Goal: Task Accomplishment & Management: Complete application form

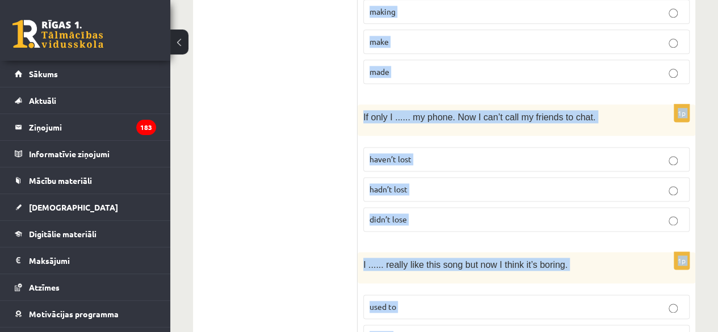
scroll to position [2917, 0]
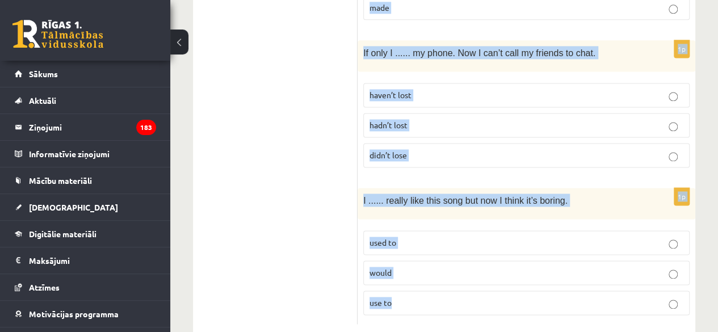
drag, startPoint x: 366, startPoint y: 36, endPoint x: 428, endPoint y: 274, distance: 246.4
copy form "Lore ips dolorsit ame consec adi elitsed doeius. 5t Incid ...... utlaboree dolo…"
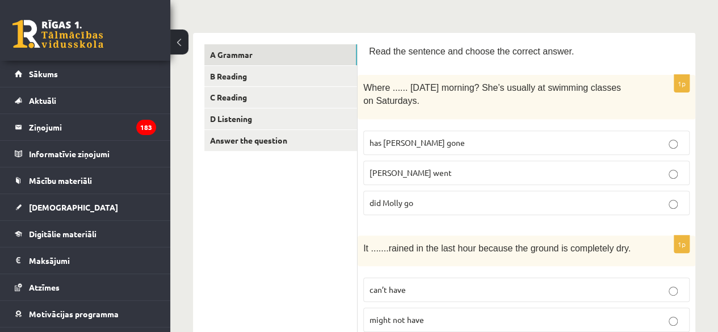
scroll to position [203, 0]
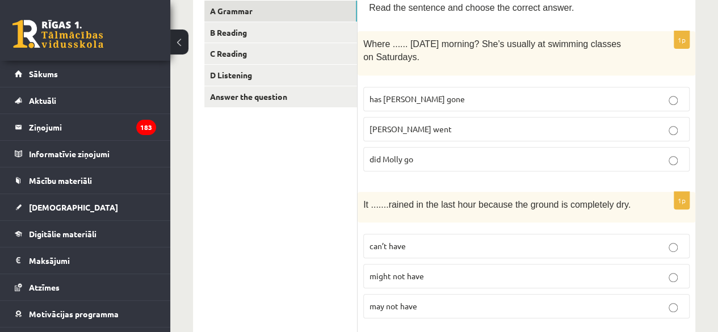
click at [502, 167] on label "did Molly go" at bounding box center [526, 159] width 326 height 24
click at [563, 242] on p "can’t have" at bounding box center [526, 246] width 314 height 12
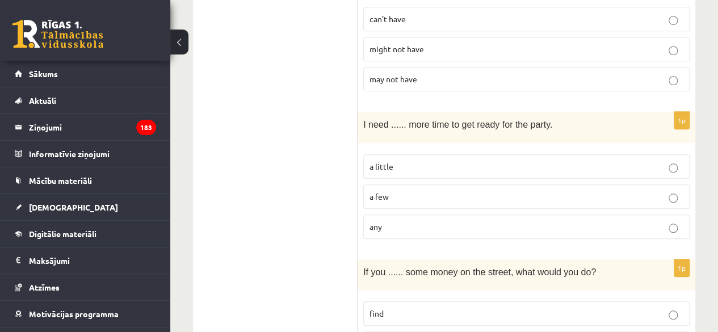
click at [477, 161] on p "a little" at bounding box center [526, 167] width 314 height 12
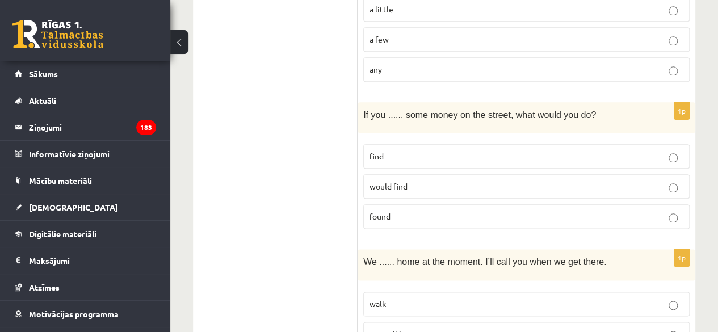
scroll to position [588, 0]
click at [442, 212] on p "found" at bounding box center [526, 216] width 314 height 12
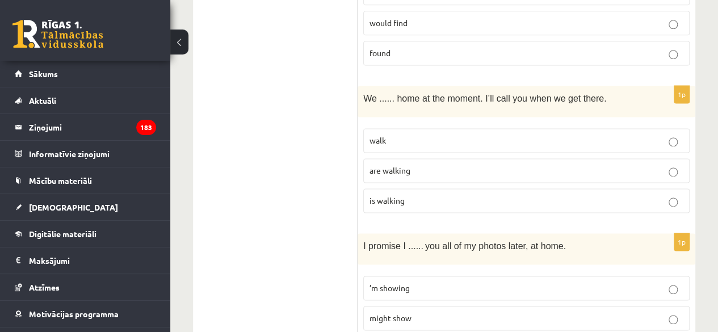
click at [447, 165] on p "are walking" at bounding box center [526, 171] width 314 height 12
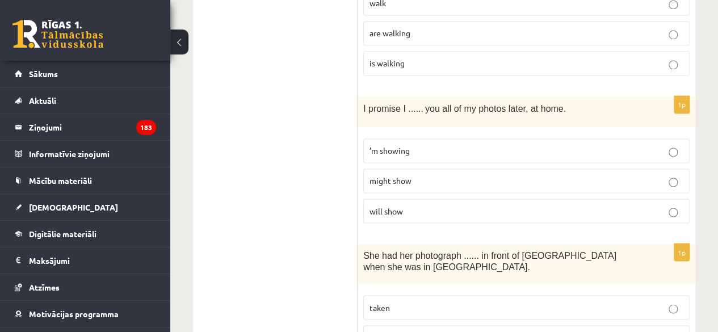
click at [444, 205] on p "will show" at bounding box center [526, 211] width 314 height 12
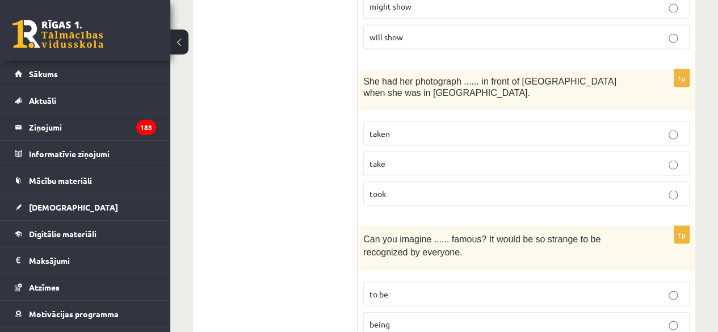
scroll to position [1073, 0]
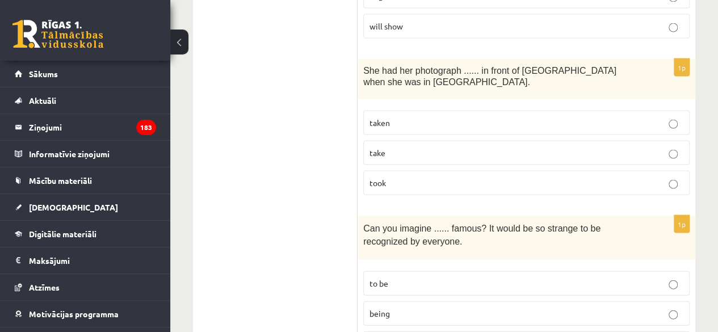
click at [429, 148] on p "take" at bounding box center [526, 152] width 314 height 12
click at [456, 116] on p "taken" at bounding box center [526, 122] width 314 height 12
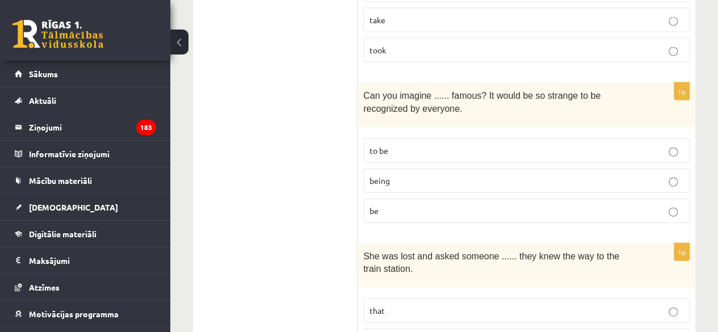
click at [455, 175] on p "being" at bounding box center [526, 181] width 314 height 12
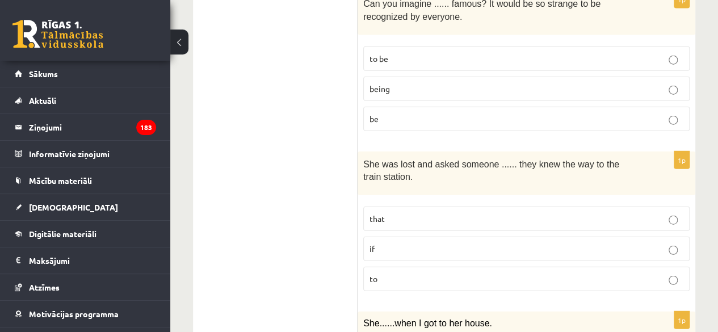
scroll to position [1299, 0]
click at [412, 242] on p "if" at bounding box center [526, 248] width 314 height 12
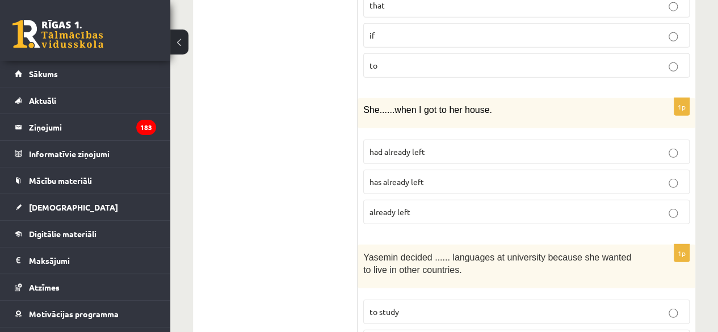
scroll to position [1516, 0]
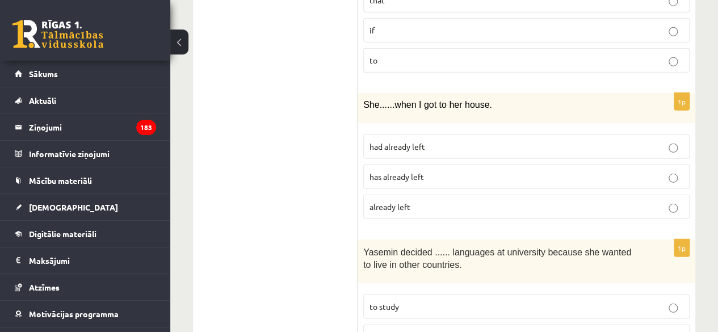
click at [488, 141] on p "had already left" at bounding box center [526, 147] width 314 height 12
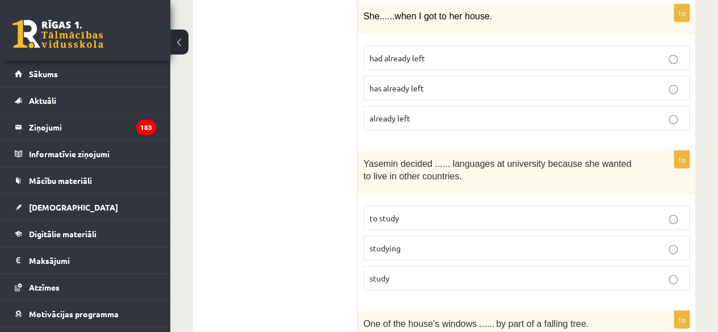
scroll to position [1608, 0]
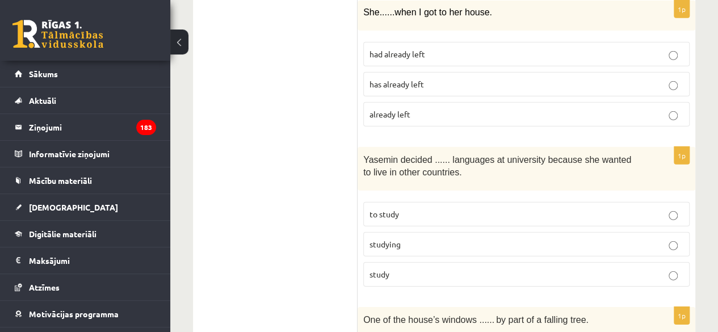
click at [442, 209] on label "to study" at bounding box center [526, 214] width 326 height 24
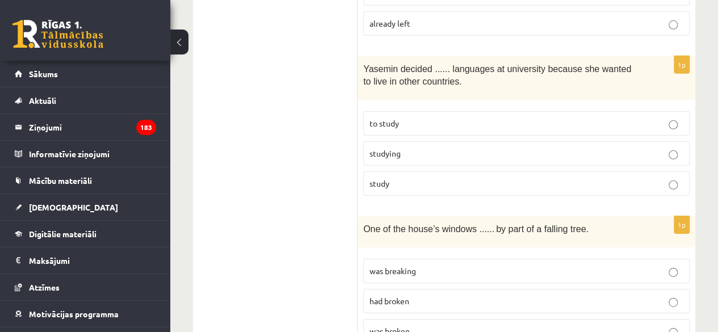
scroll to position [1759, 0]
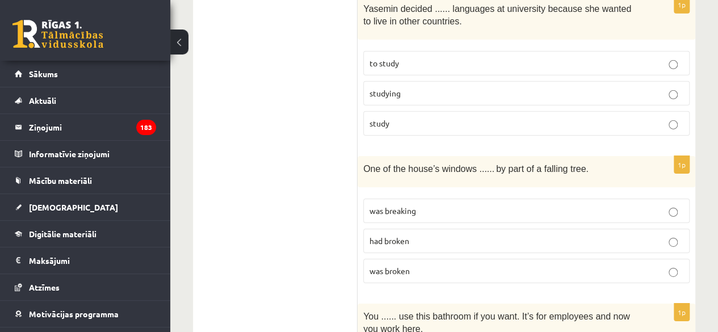
click at [444, 235] on p "had broken" at bounding box center [526, 241] width 314 height 12
click at [452, 205] on p "was breaking" at bounding box center [526, 211] width 314 height 12
click at [474, 265] on p "was broken" at bounding box center [526, 271] width 314 height 12
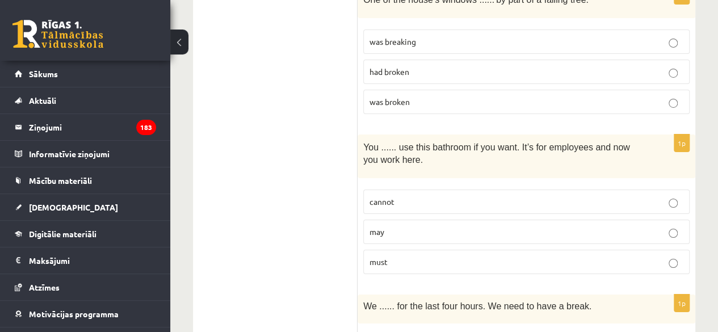
click at [476, 226] on p "may" at bounding box center [526, 232] width 314 height 12
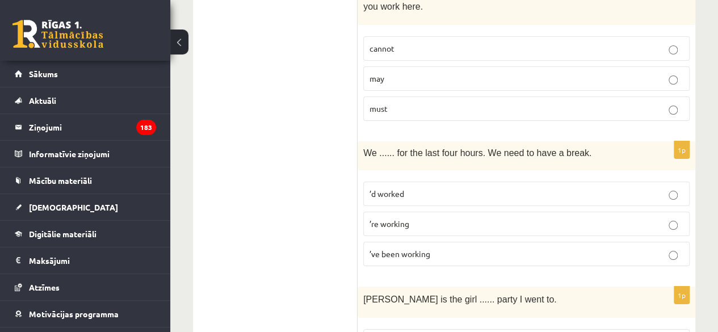
scroll to position [2086, 0]
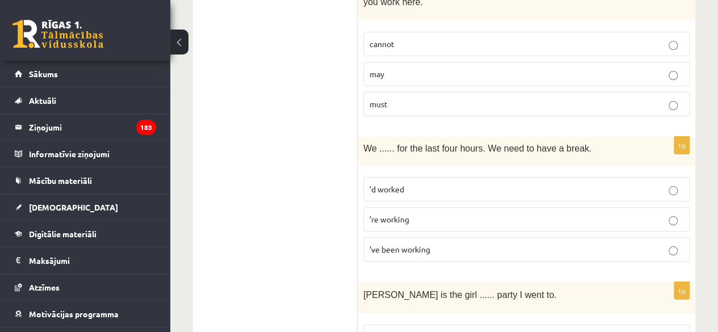
click at [502, 213] on p "’re working" at bounding box center [526, 219] width 314 height 12
click at [445, 239] on label "’ve been working" at bounding box center [526, 249] width 326 height 24
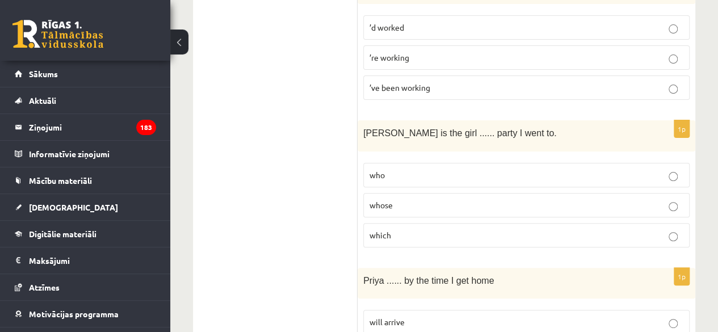
scroll to position [2268, 0]
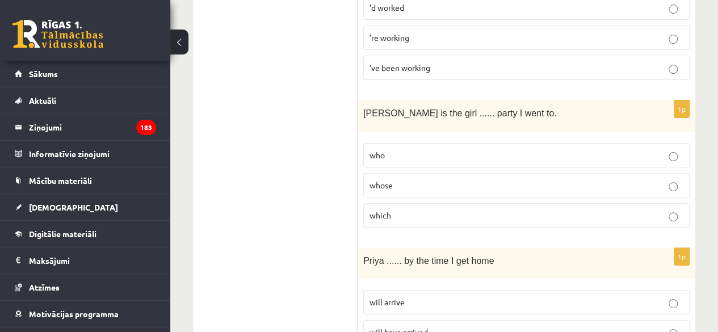
click at [468, 179] on p "whose" at bounding box center [526, 185] width 314 height 12
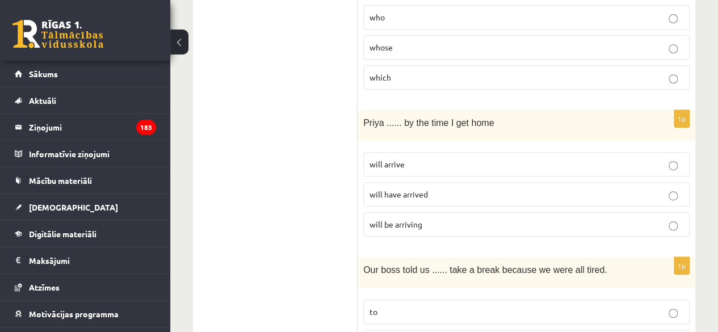
scroll to position [2407, 0]
click at [487, 157] on p "will arrive" at bounding box center [526, 163] width 314 height 12
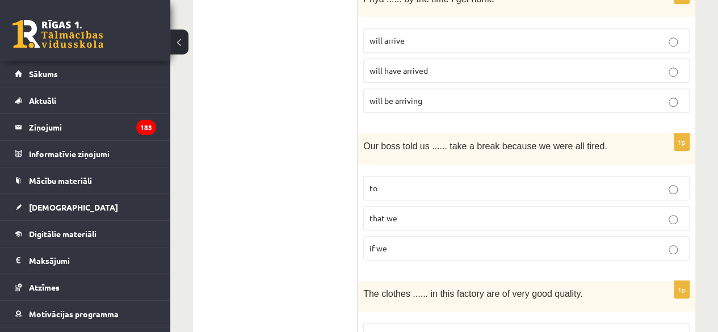
scroll to position [2531, 0]
click at [502, 181] on p "to" at bounding box center [526, 187] width 314 height 12
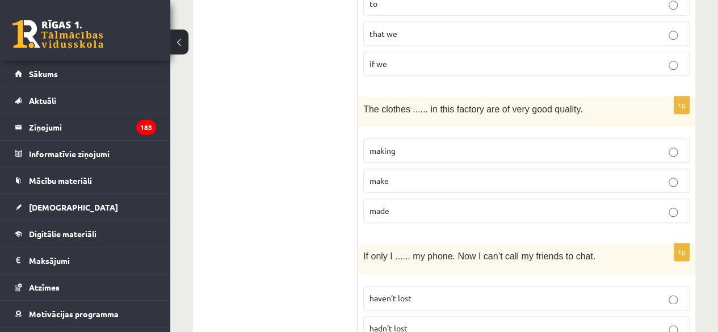
scroll to position [2721, 0]
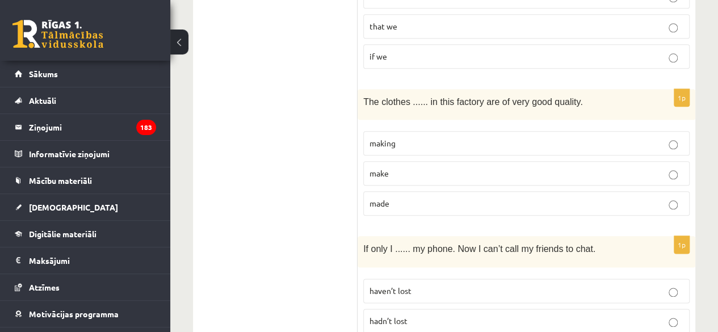
click at [484, 198] on p "made" at bounding box center [526, 204] width 314 height 12
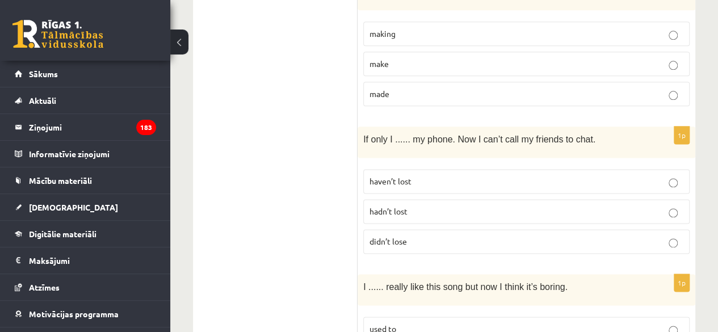
click at [431, 199] on label "hadn’t lost" at bounding box center [526, 211] width 326 height 24
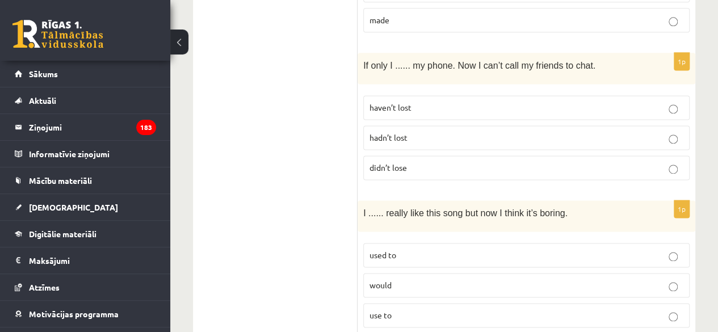
scroll to position [2917, 0]
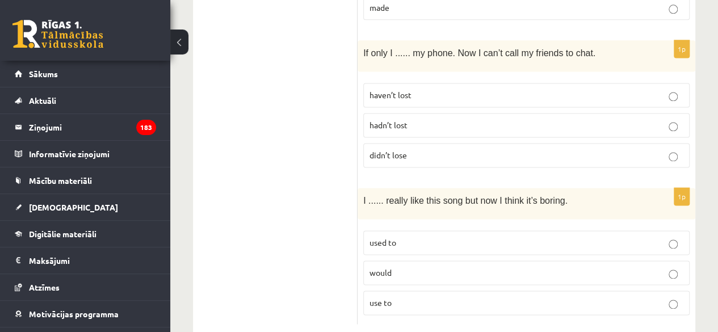
click at [408, 237] on p "used to" at bounding box center [526, 243] width 314 height 12
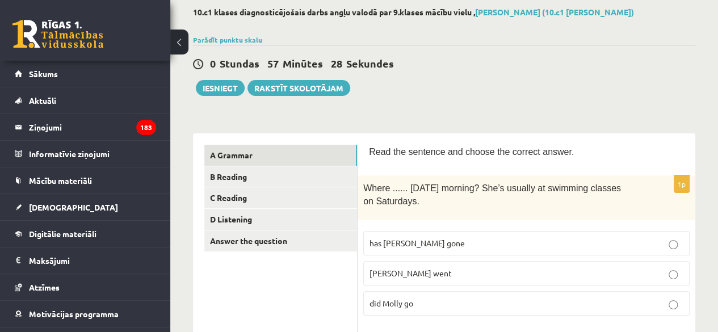
scroll to position [58, 0]
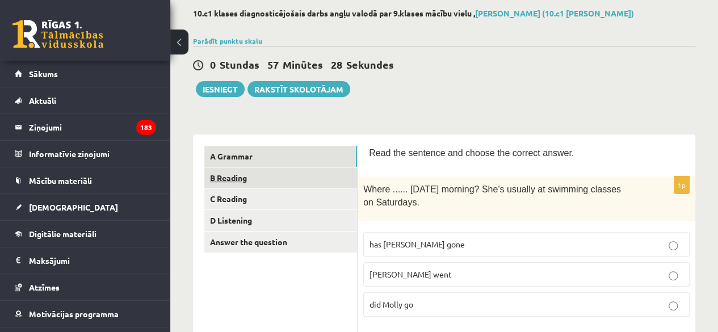
click at [267, 183] on link "B Reading" at bounding box center [280, 177] width 153 height 21
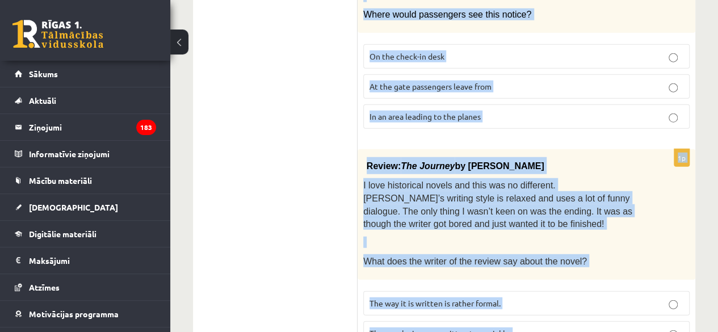
scroll to position [1389, 0]
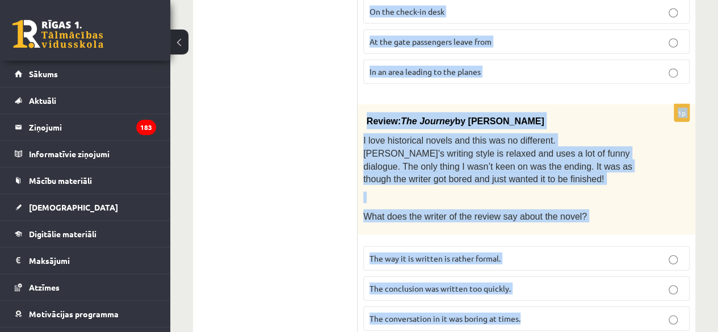
drag, startPoint x: 364, startPoint y: 52, endPoint x: 532, endPoint y: 289, distance: 290.7
copy form "Lore: Ipsu Do: Sitam Consect: Ad! El Seddo, Eiusm temp? Incid Utlaboreetd magn …"
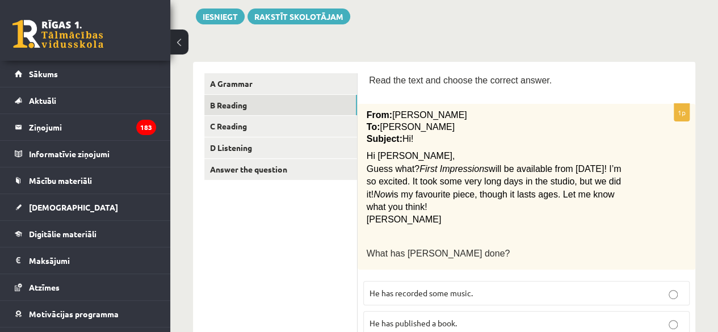
scroll to position [226, 0]
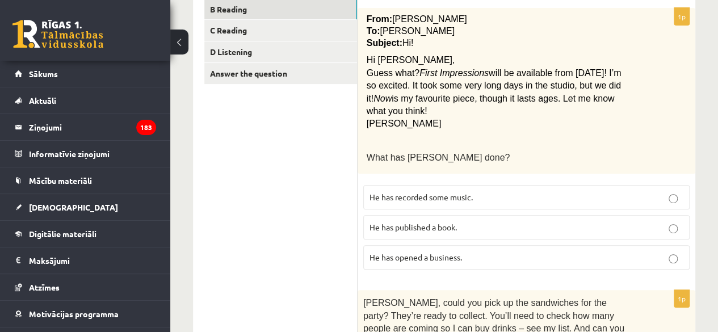
click at [551, 191] on p "He has recorded some music." at bounding box center [526, 197] width 314 height 12
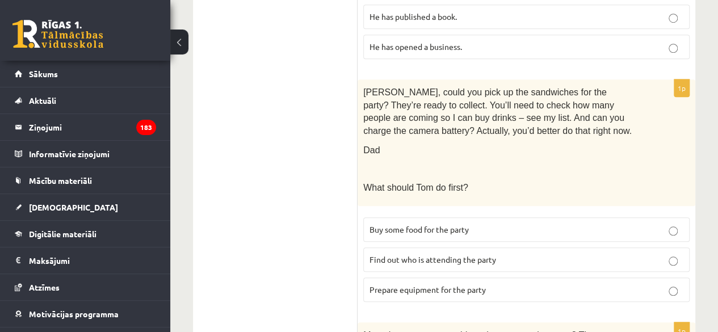
scroll to position [438, 0]
click at [446, 284] on span "Prepare equipment for the party" at bounding box center [427, 289] width 116 height 10
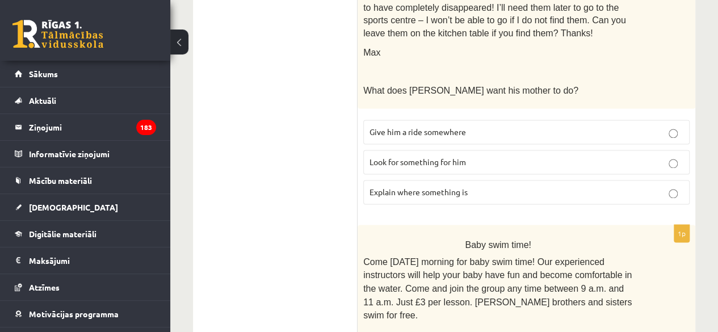
click at [544, 156] on p "Look for something for him" at bounding box center [526, 162] width 314 height 12
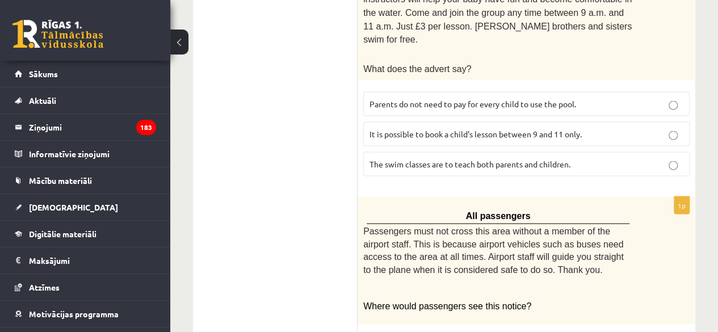
scroll to position [1056, 0]
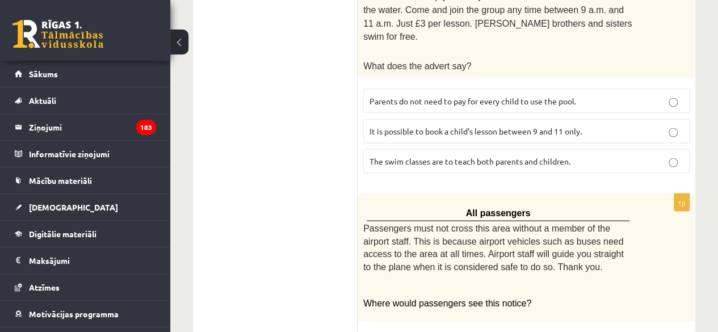
click at [562, 89] on label "Parents do not need to pay for every child to use the pool." at bounding box center [526, 101] width 326 height 24
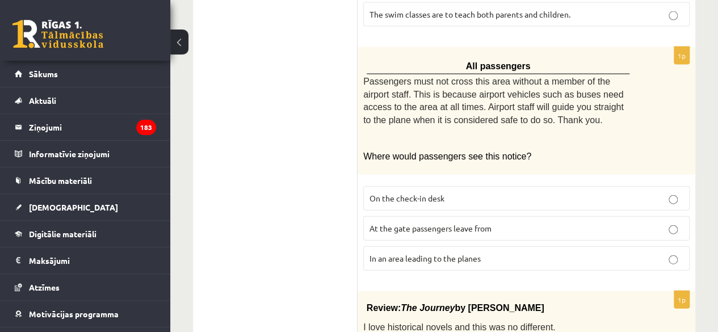
click at [484, 253] on p "In an area leading to the planes" at bounding box center [526, 259] width 314 height 12
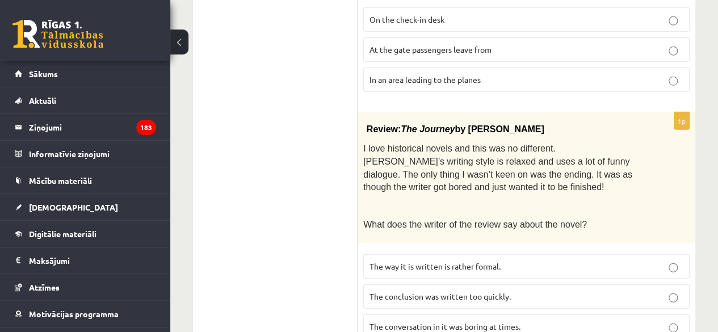
scroll to position [1389, 0]
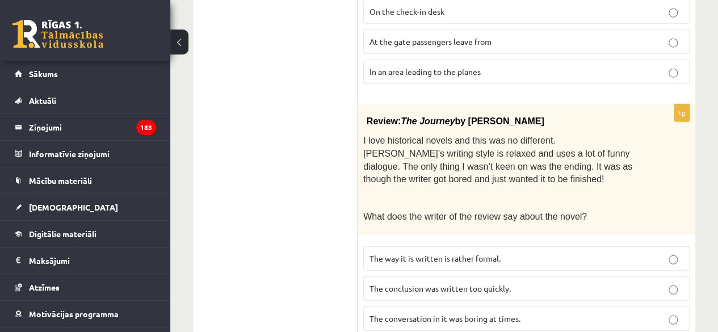
click at [460, 283] on span "The conclusion was written too quickly." at bounding box center [439, 288] width 141 height 10
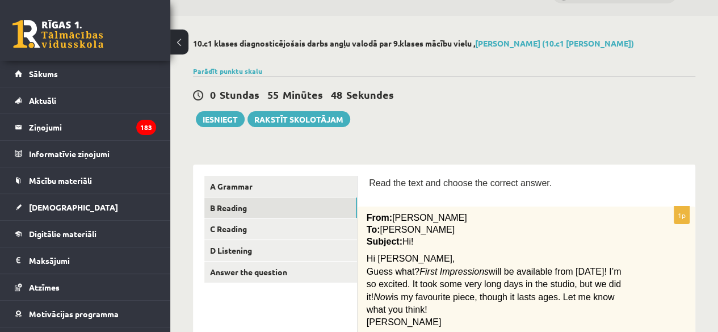
scroll to position [27, 0]
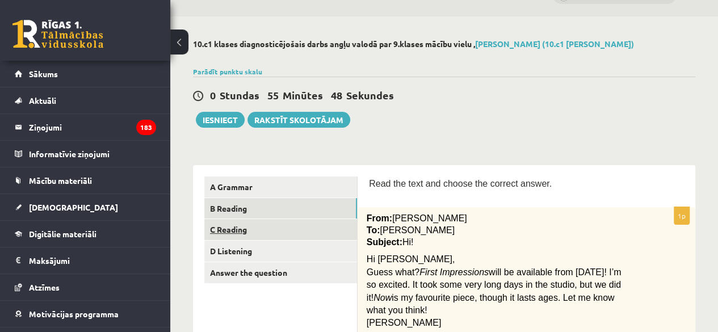
click at [309, 226] on link "C Reading" at bounding box center [280, 229] width 153 height 21
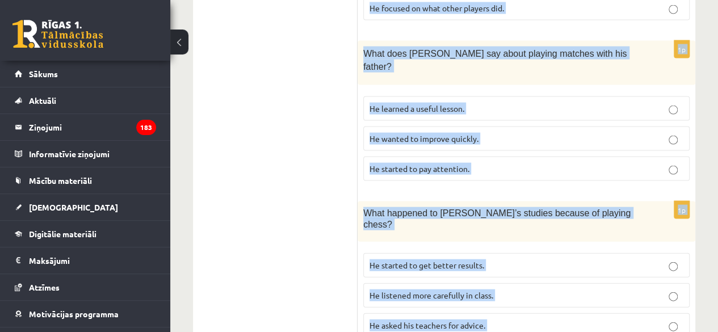
scroll to position [1209, 0]
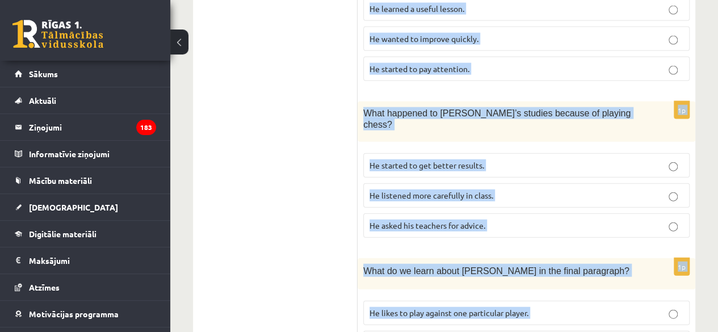
drag, startPoint x: 366, startPoint y: 13, endPoint x: 551, endPoint y: 288, distance: 331.2
copy form "Lore ips dolorsi ametc adipi eli seddoe tem incidid utlabo etd magn aliquaen. A…"
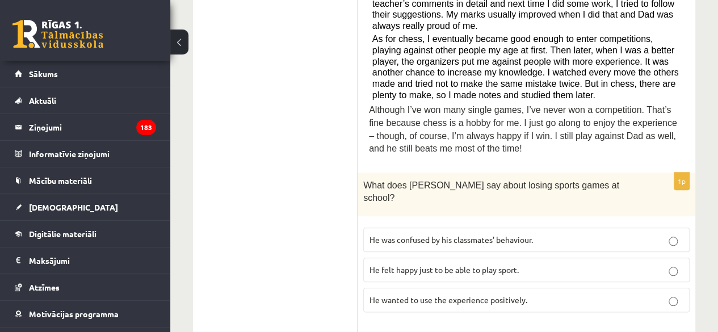
scroll to position [504, 0]
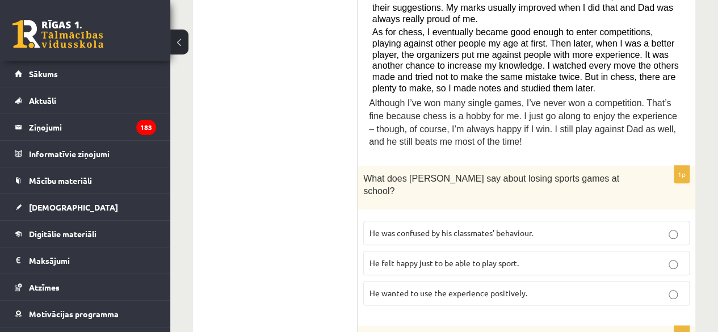
click at [490, 288] on span "He wanted to use the experience positively." at bounding box center [448, 293] width 158 height 10
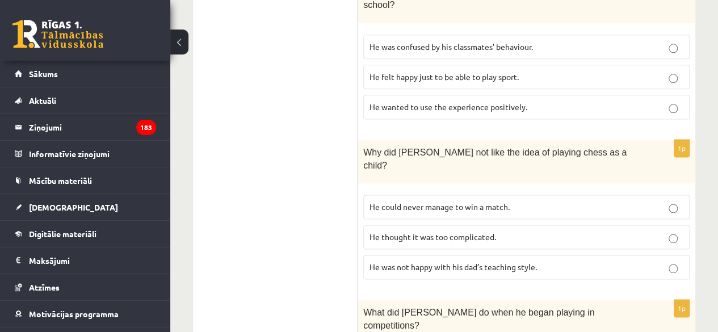
scroll to position [703, 0]
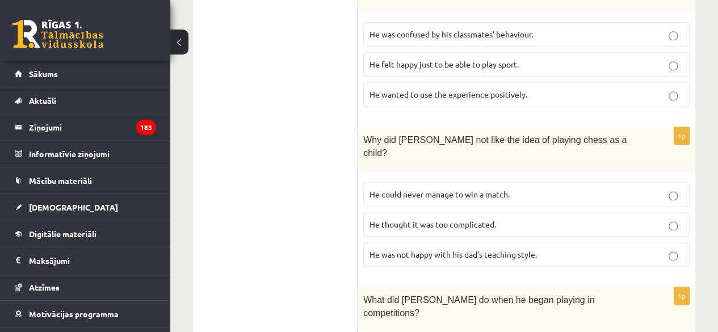
click at [512, 219] on p "He thought it was too complicated." at bounding box center [526, 225] width 314 height 12
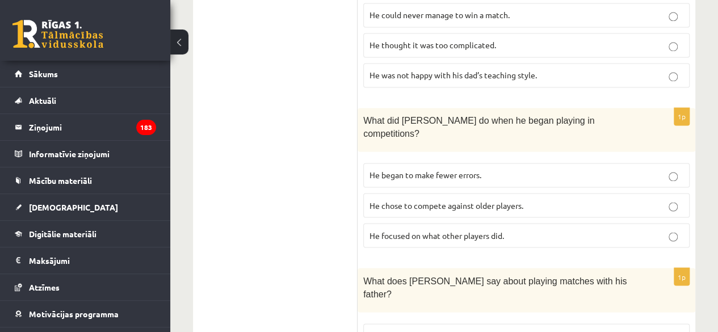
scroll to position [887, 0]
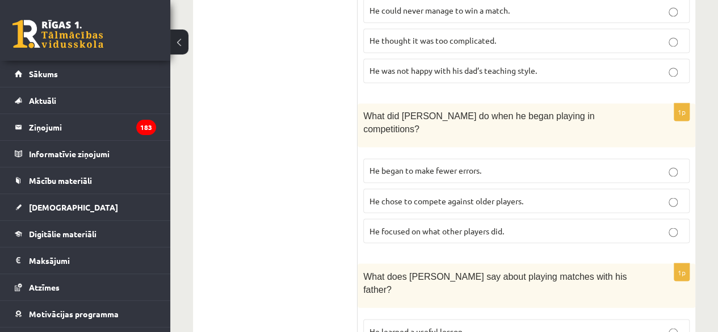
click at [516, 225] on p "He focused on what other players did." at bounding box center [526, 231] width 314 height 12
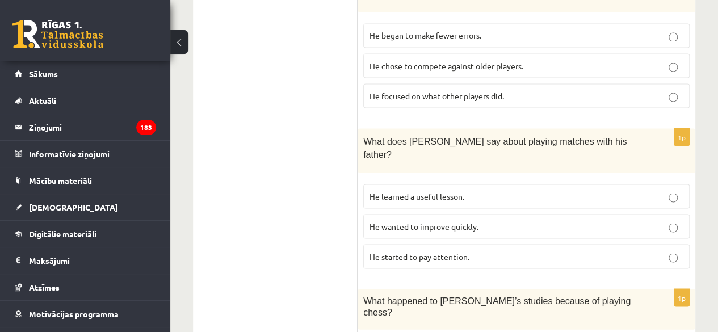
scroll to position [1023, 0]
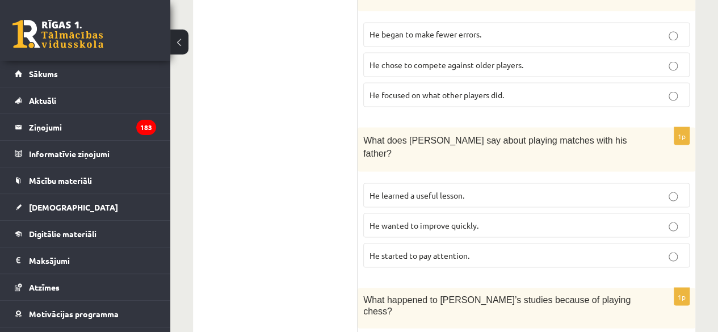
click at [487, 189] on p "He learned a useful lesson." at bounding box center [526, 195] width 314 height 12
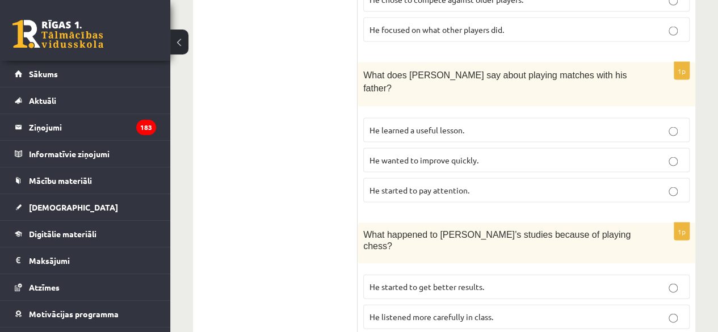
scroll to position [1094, 0]
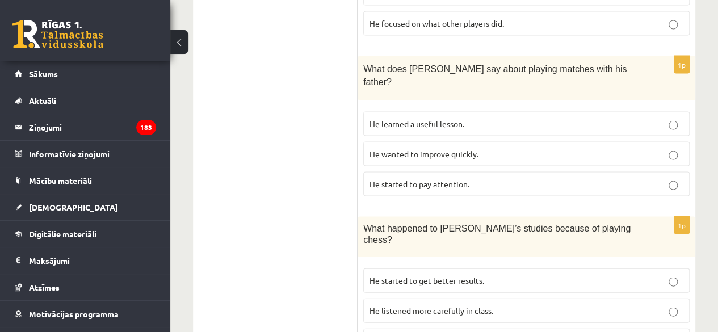
click at [434, 268] on label "He started to get better results." at bounding box center [526, 280] width 326 height 24
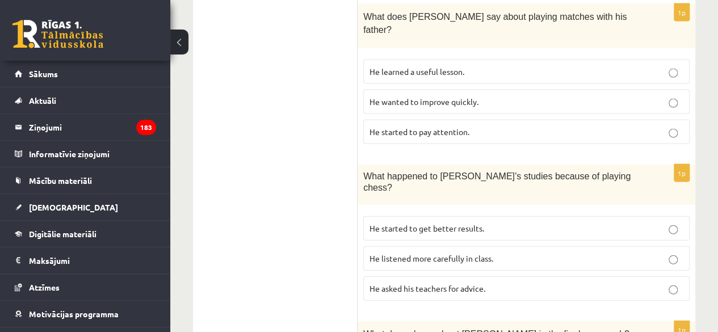
scroll to position [1209, 0]
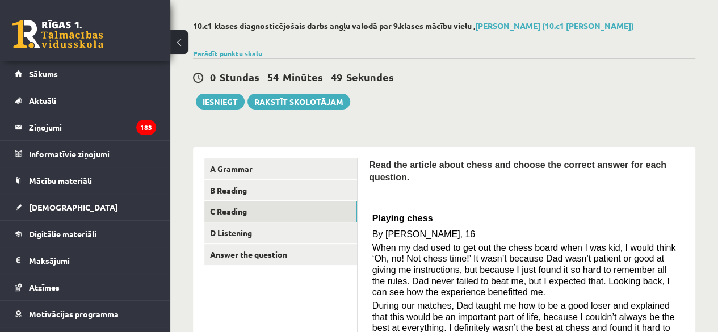
scroll to position [57, 0]
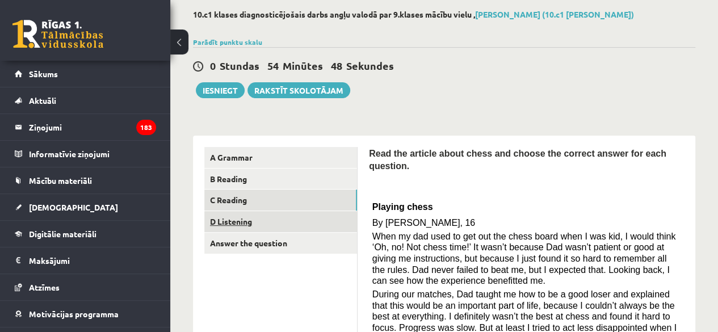
click at [312, 216] on link "D Listening" at bounding box center [280, 221] width 153 height 21
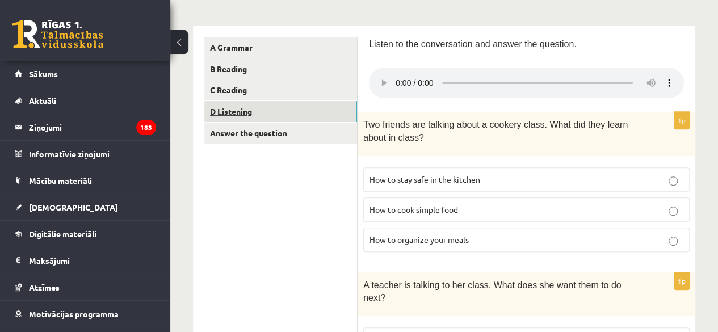
scroll to position [225, 0]
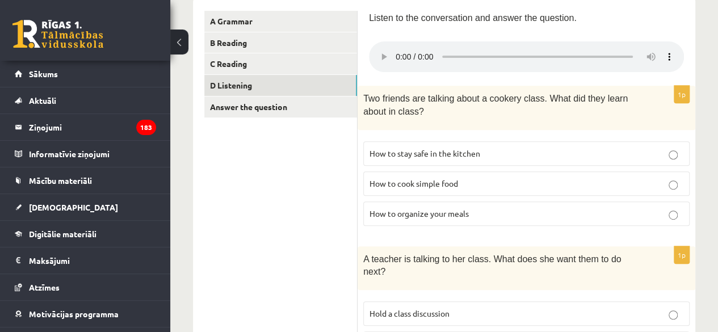
scroll to position [192, 0]
click at [396, 151] on span "How to stay safe in the kitchen" at bounding box center [424, 154] width 111 height 10
click at [436, 213] on span "How to organize your meals" at bounding box center [418, 214] width 99 height 10
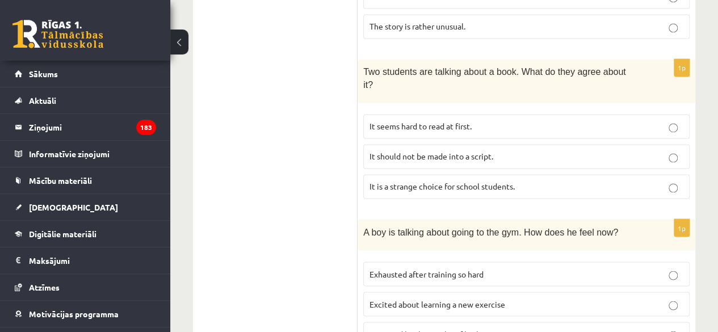
scroll to position [871, 0]
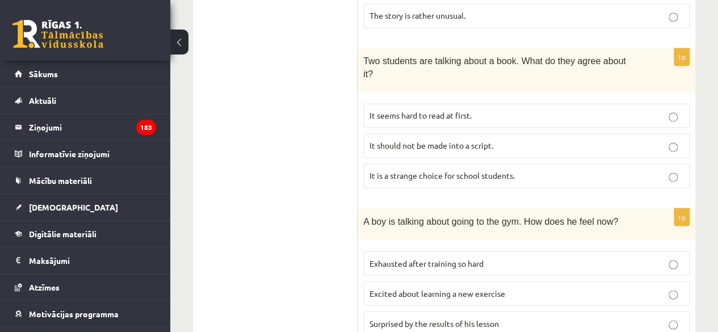
click at [411, 258] on span "Exhausted after training so hard" at bounding box center [426, 263] width 114 height 10
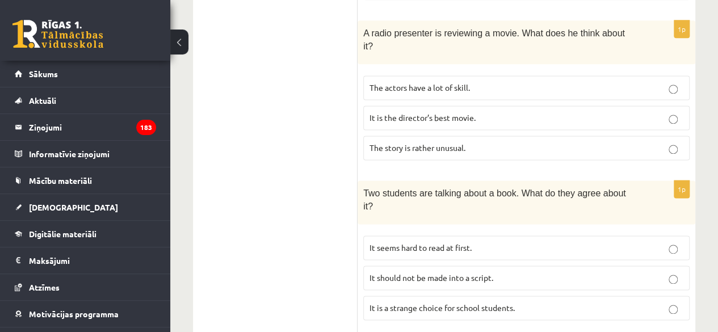
scroll to position [653, 0]
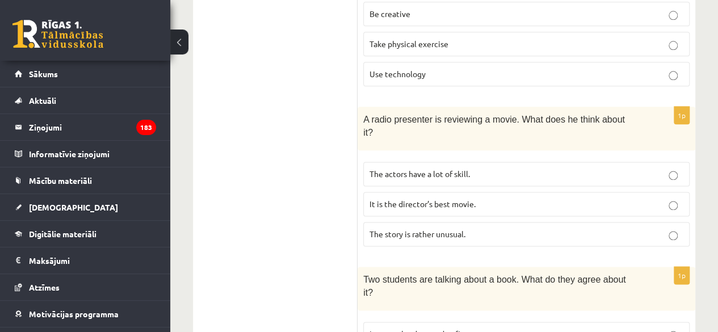
click at [603, 228] on p "The story is rather unusual." at bounding box center [526, 234] width 314 height 12
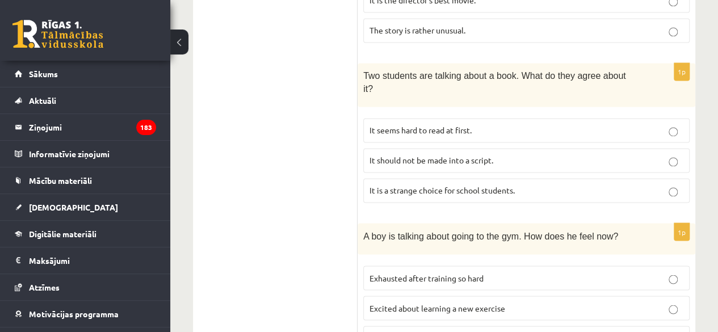
scroll to position [857, 0]
click at [635, 154] on p "It should not be made into a script." at bounding box center [526, 160] width 314 height 12
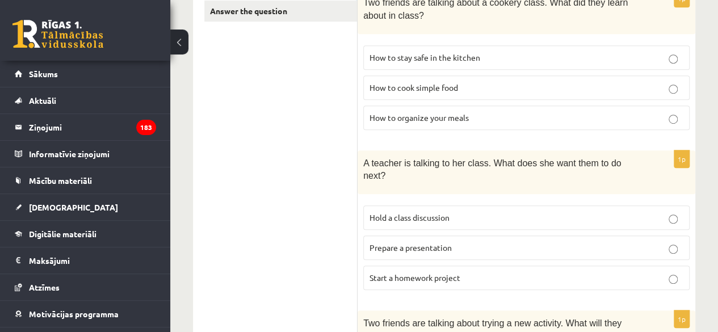
scroll to position [287, 0]
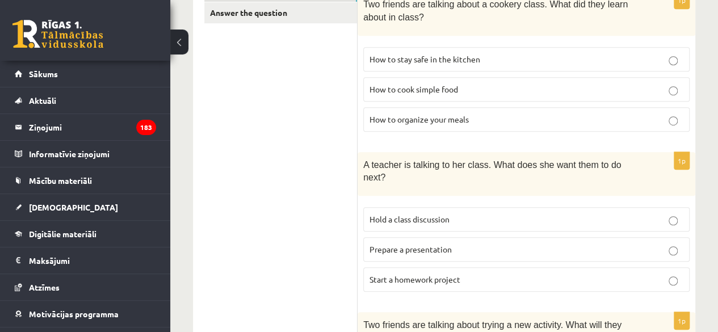
click at [632, 243] on p "Prepare a presentation" at bounding box center [526, 249] width 314 height 12
click at [563, 274] on p "Start a homework project" at bounding box center [526, 280] width 314 height 12
click at [529, 242] on label "Prepare a presentation" at bounding box center [526, 249] width 326 height 24
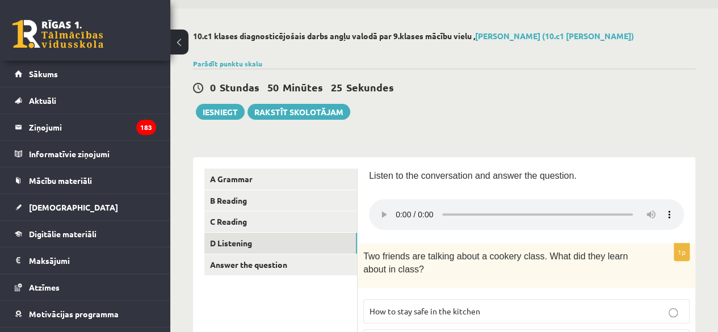
scroll to position [49, 0]
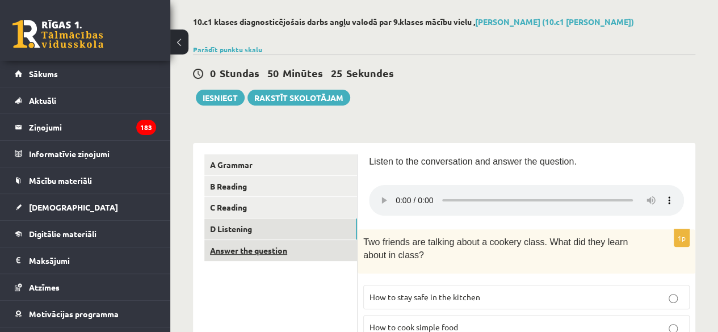
click at [341, 256] on link "Answer the question" at bounding box center [280, 250] width 153 height 21
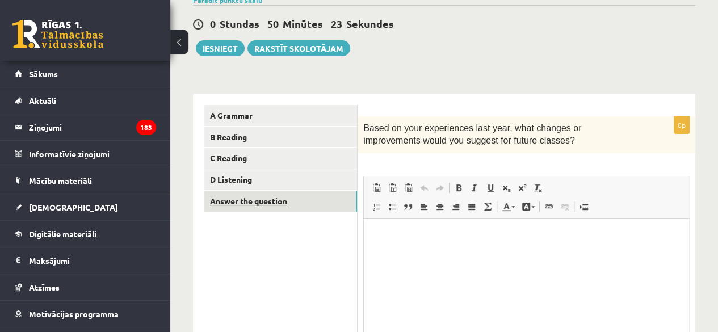
scroll to position [0, 0]
click at [489, 187] on span at bounding box center [490, 187] width 9 height 9
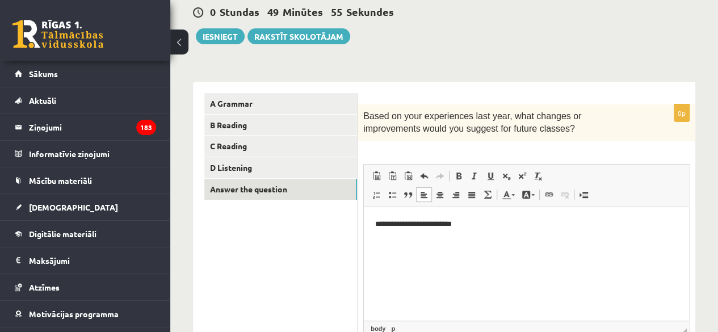
scroll to position [54, 0]
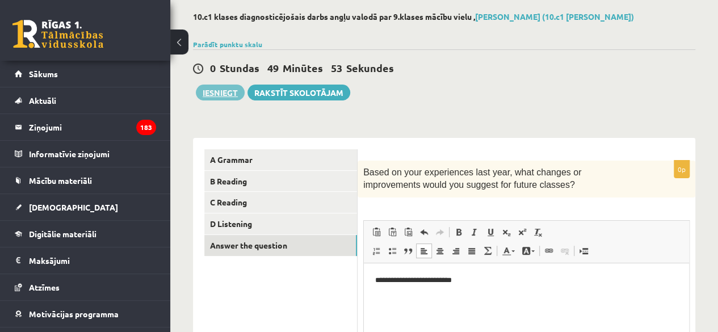
click at [223, 90] on button "Iesniegt" at bounding box center [220, 93] width 49 height 16
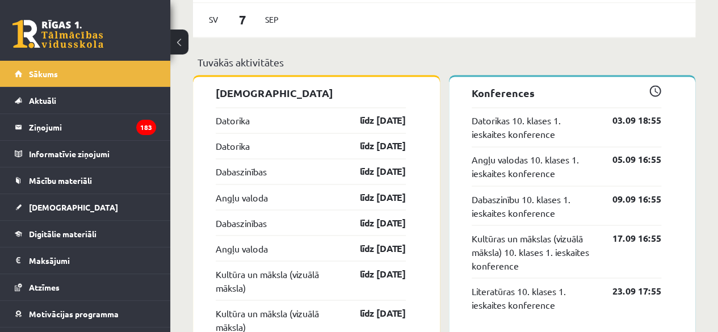
scroll to position [900, 0]
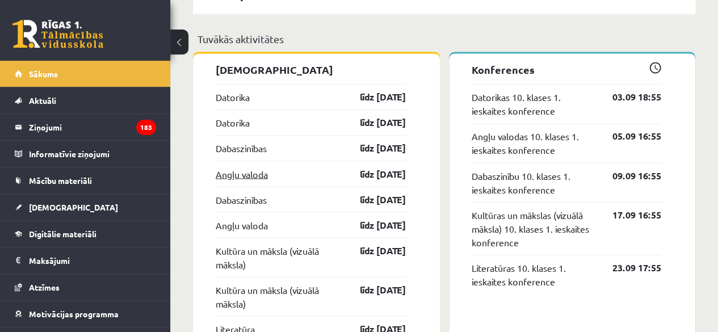
click at [244, 171] on link "Angļu valoda" at bounding box center [242, 174] width 52 height 14
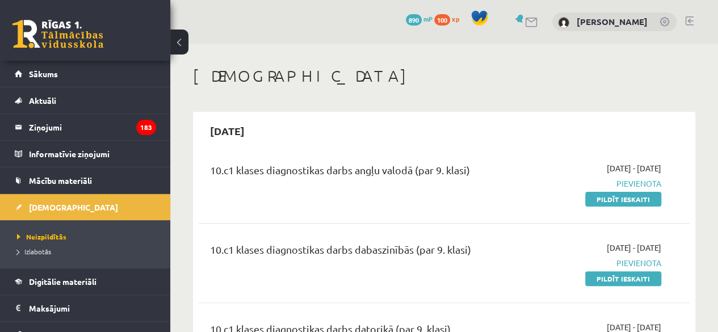
scroll to position [58, 0]
click at [635, 192] on link "Pildīt ieskaiti" at bounding box center [623, 199] width 76 height 15
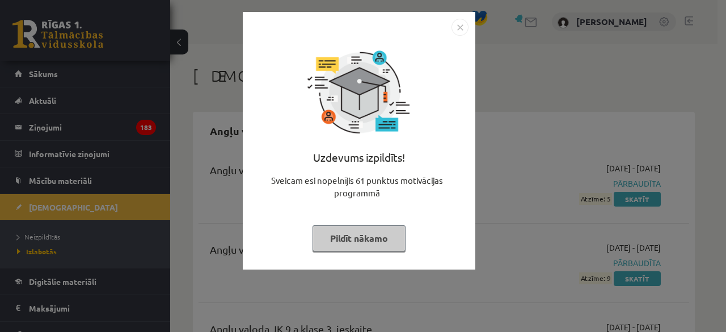
click at [459, 28] on img "Close" at bounding box center [460, 27] width 17 height 17
